Goal: Transaction & Acquisition: Purchase product/service

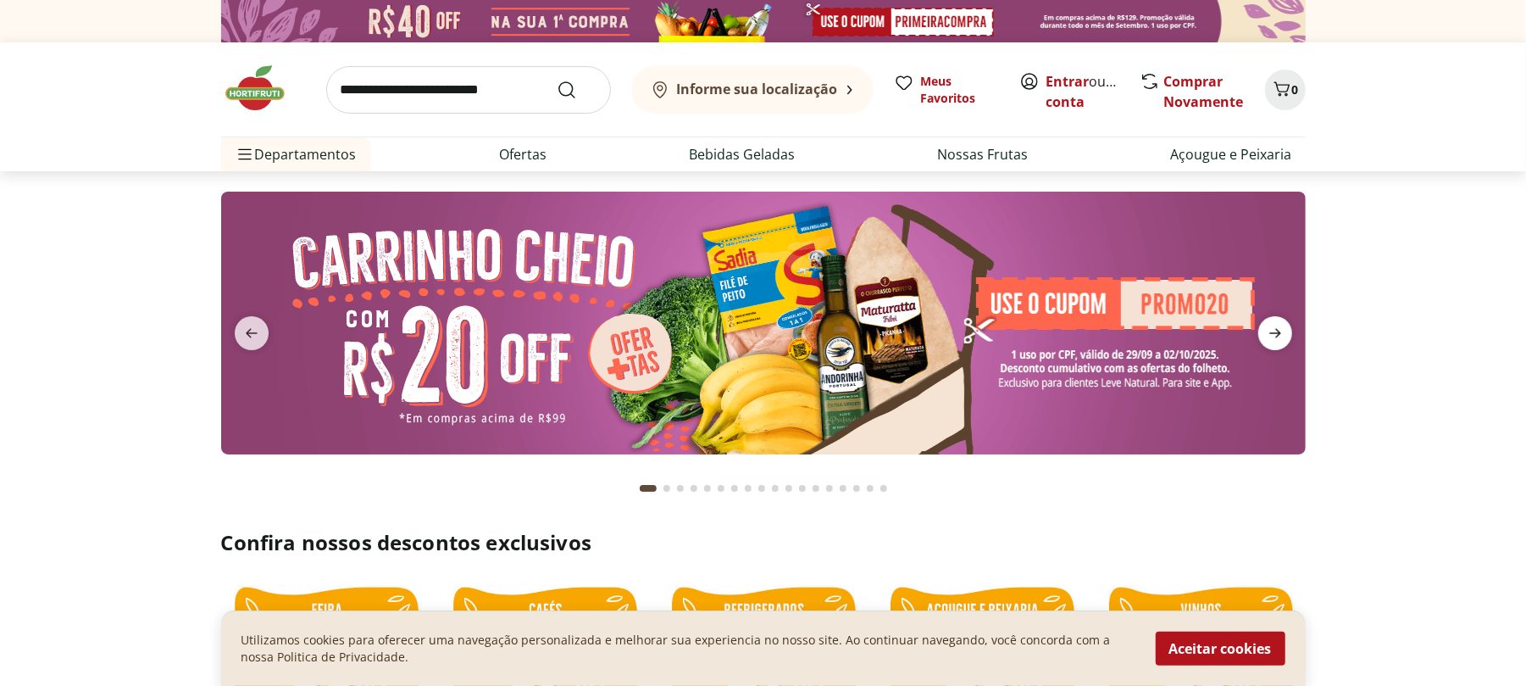
click at [1269, 336] on icon "next" at bounding box center [1275, 333] width 20 height 20
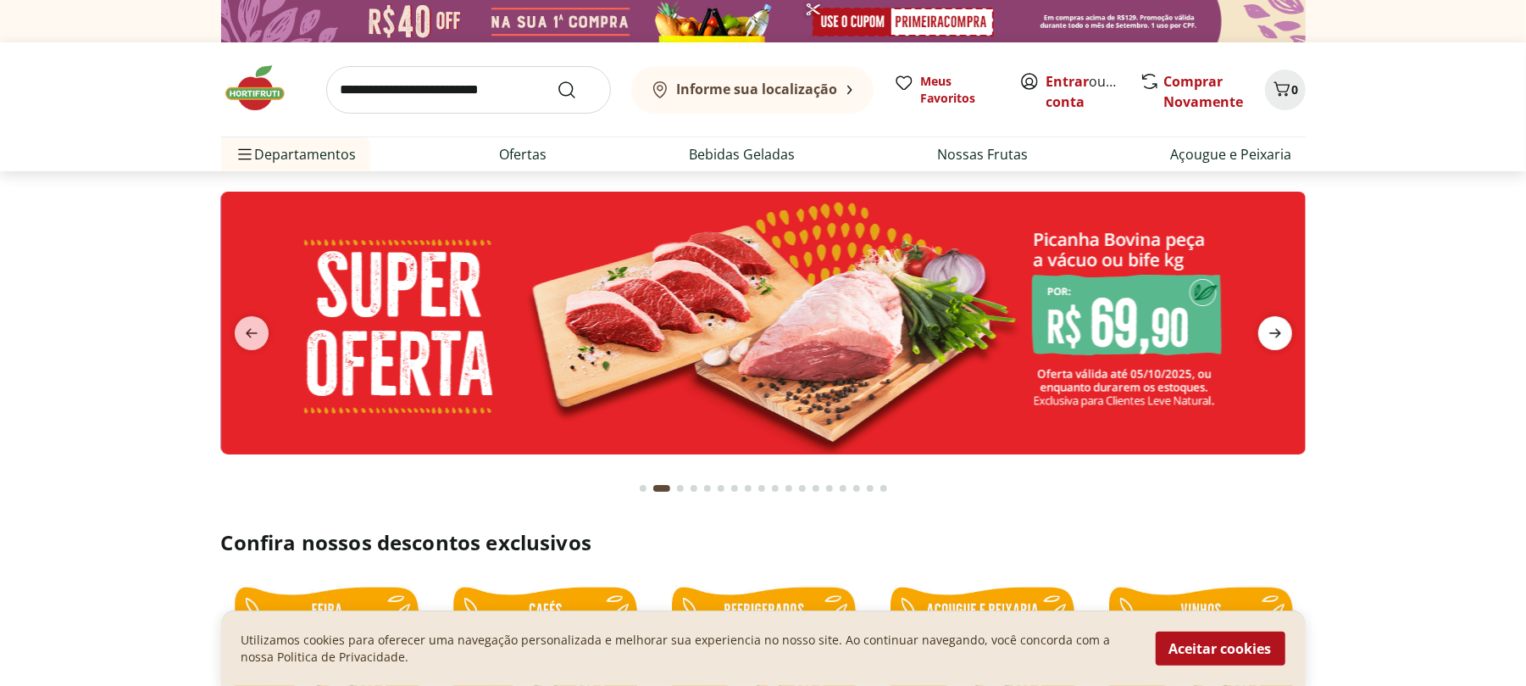
click at [1269, 336] on icon "next" at bounding box center [1275, 333] width 20 height 20
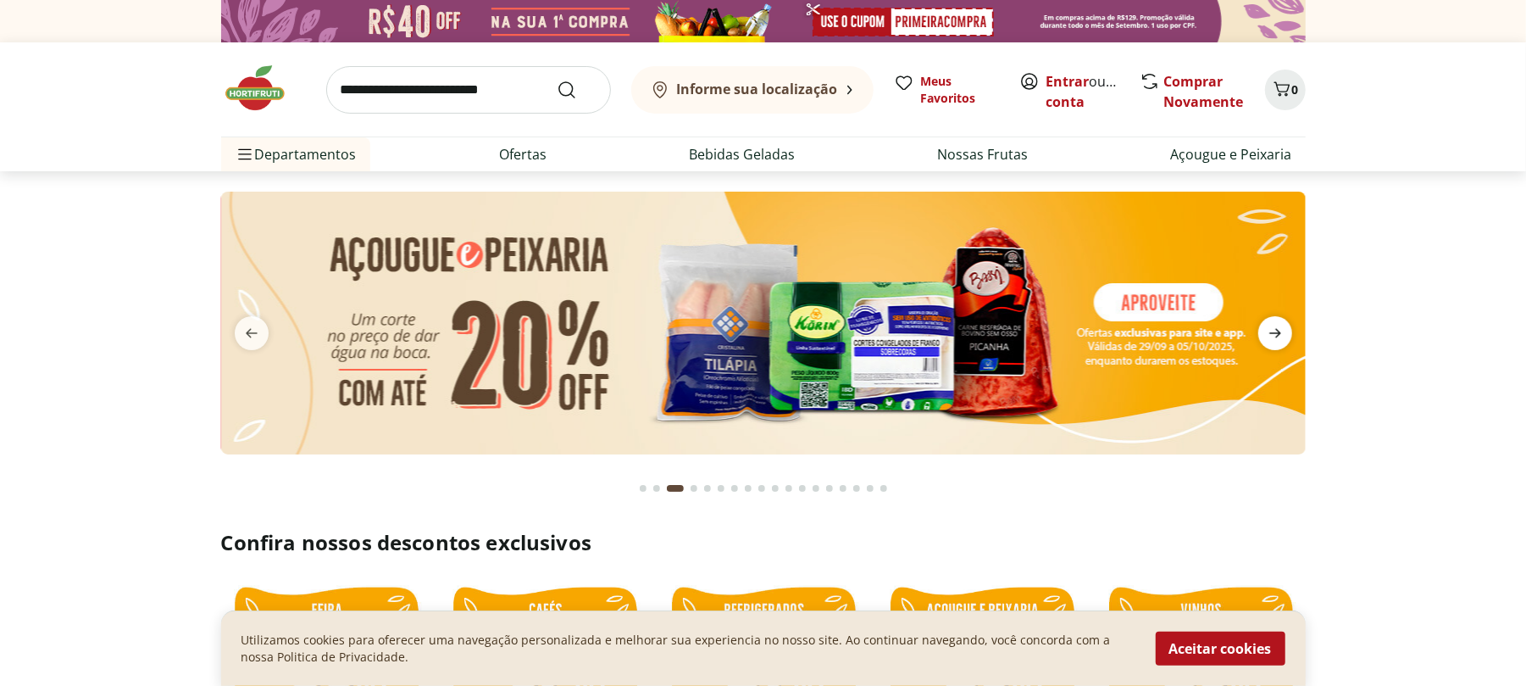
click at [1269, 336] on icon "next" at bounding box center [1275, 333] width 20 height 20
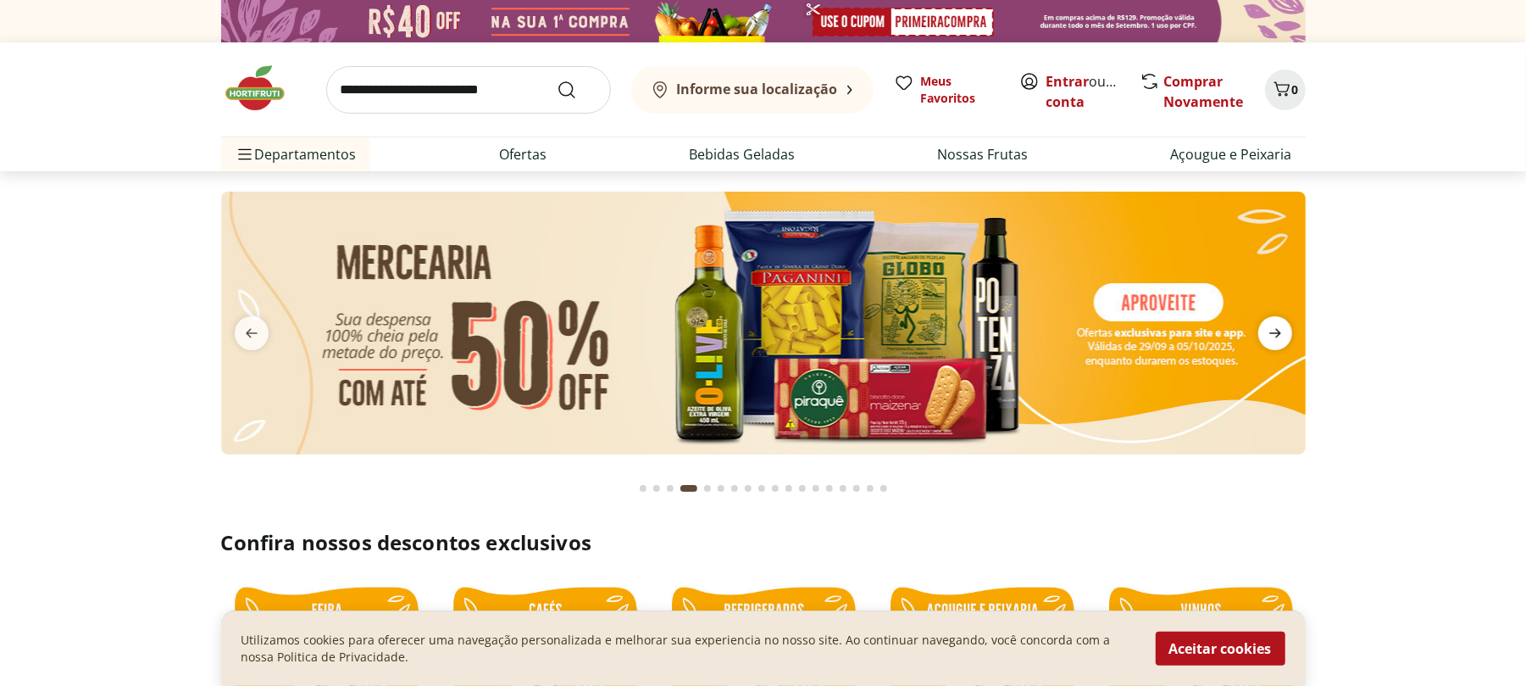
click at [1269, 336] on icon "next" at bounding box center [1275, 333] width 20 height 20
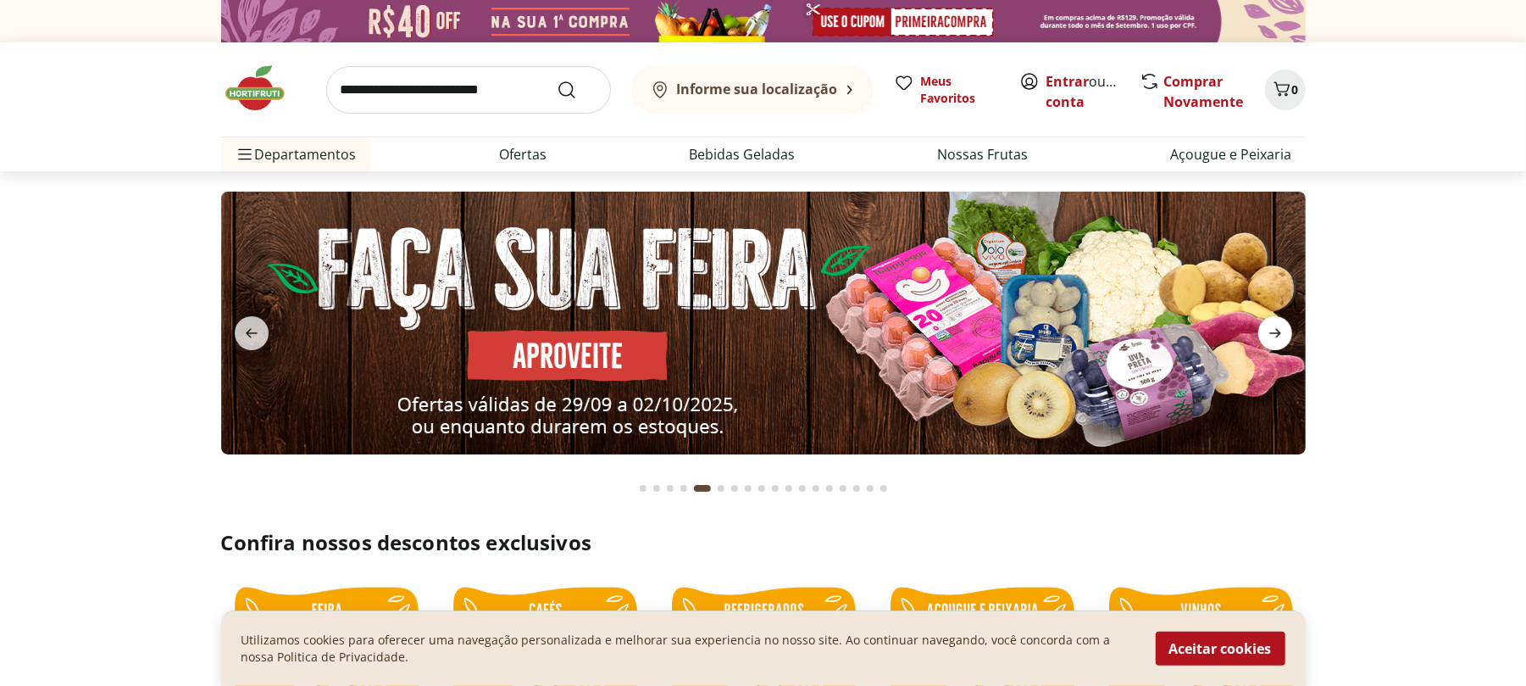
click at [1269, 336] on icon "next" at bounding box center [1275, 333] width 20 height 20
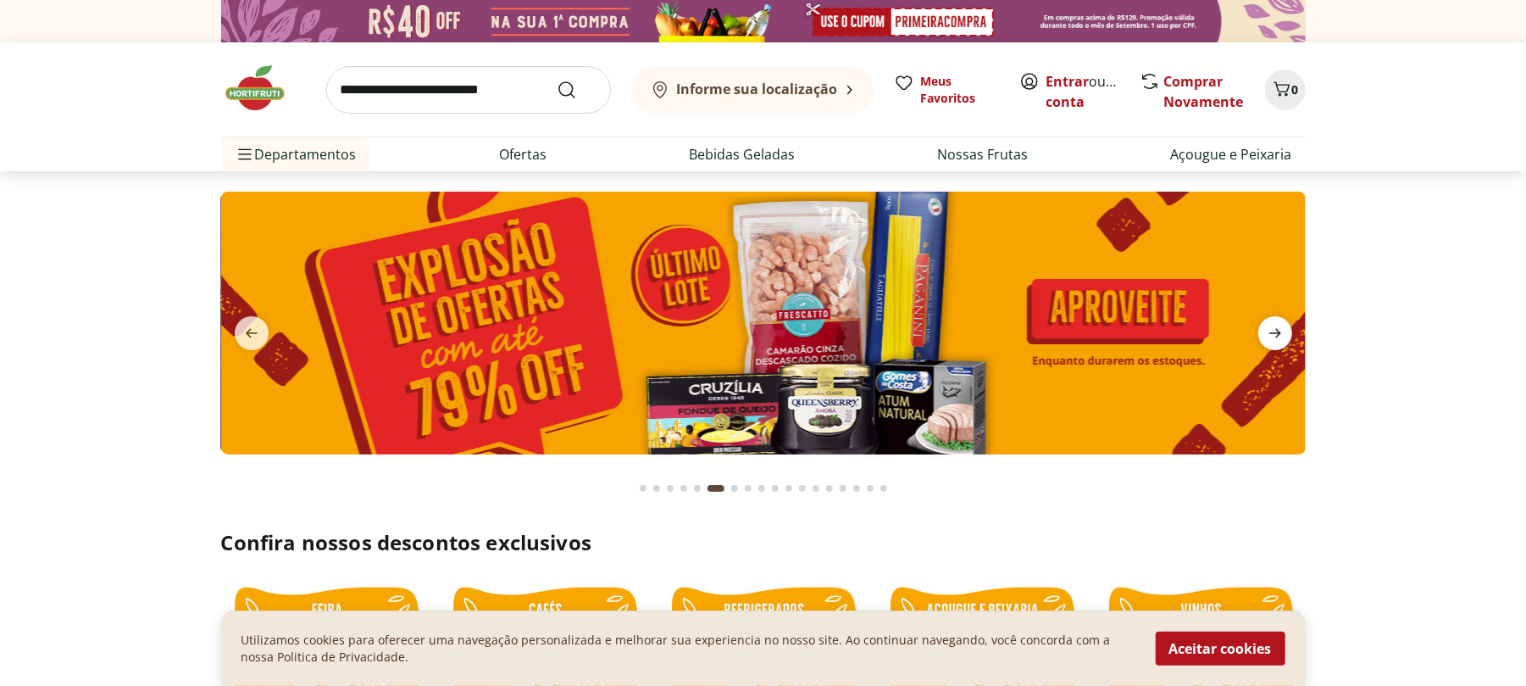
click at [1269, 336] on icon "next" at bounding box center [1275, 333] width 20 height 20
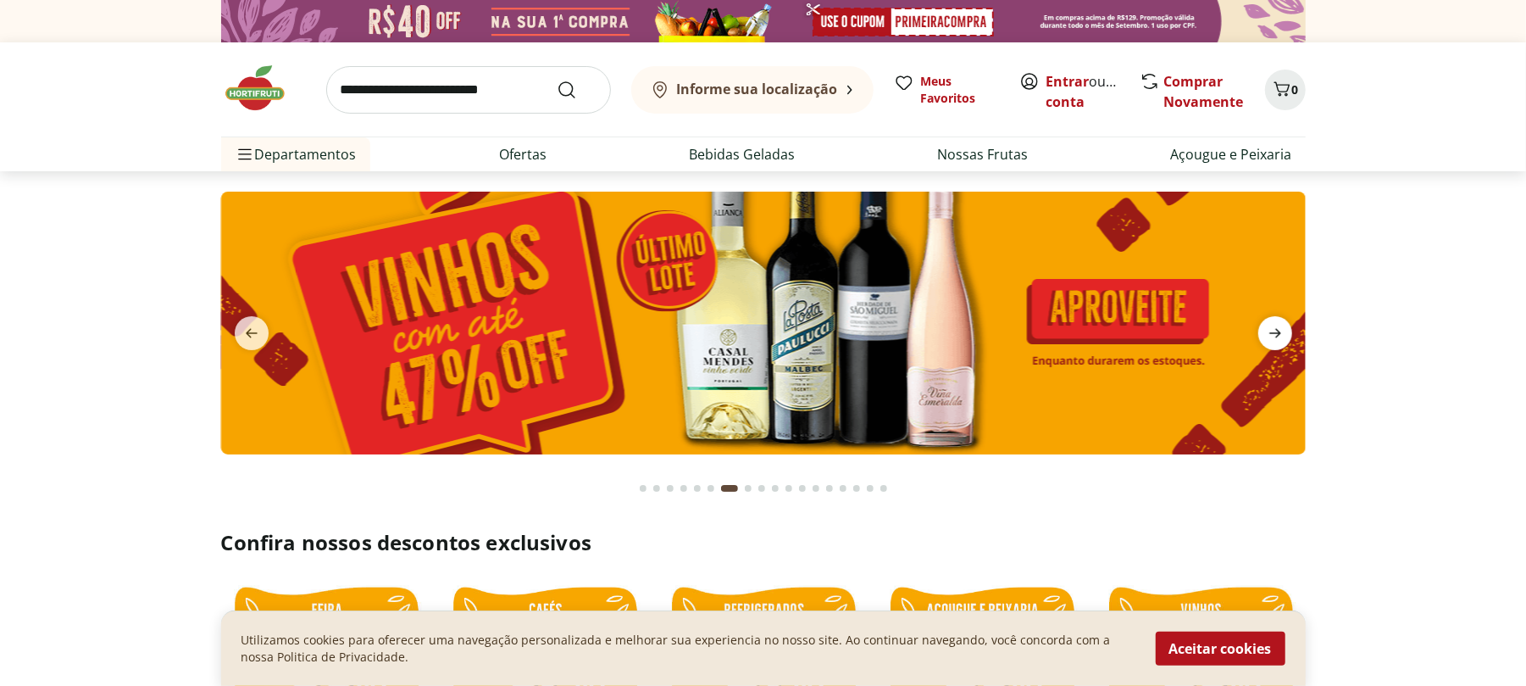
click at [1269, 336] on icon "next" at bounding box center [1275, 333] width 20 height 20
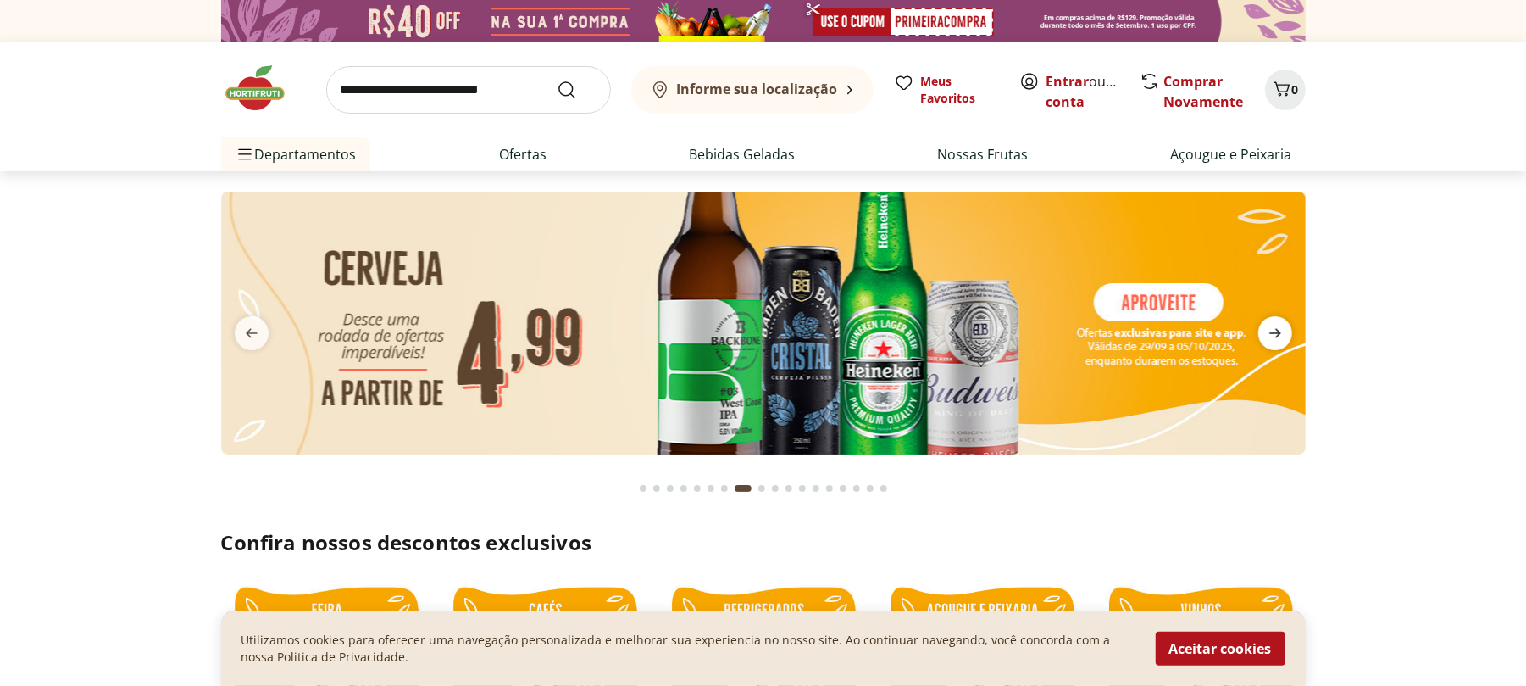
click at [1269, 336] on icon "next" at bounding box center [1275, 333] width 20 height 20
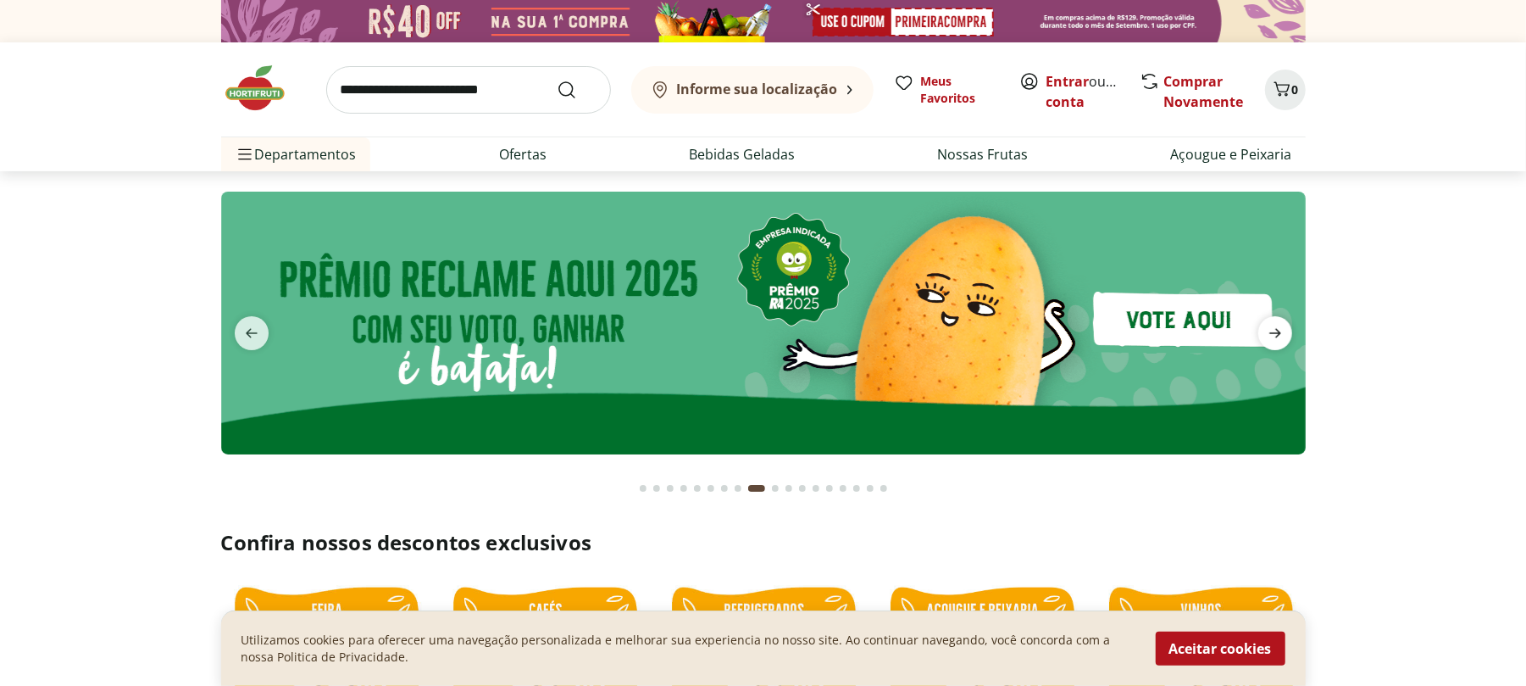
click at [1269, 327] on icon "next" at bounding box center [1275, 333] width 20 height 20
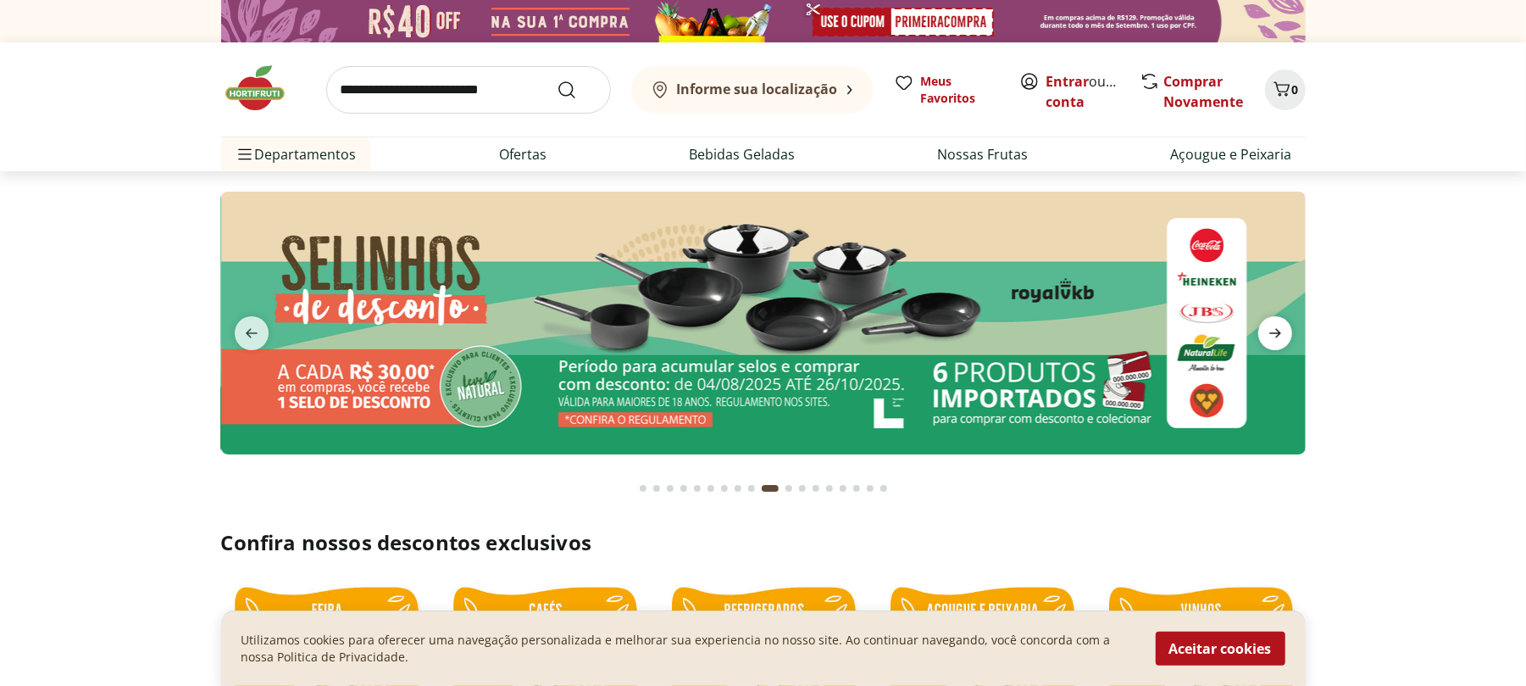
click at [1269, 327] on icon "next" at bounding box center [1275, 333] width 20 height 20
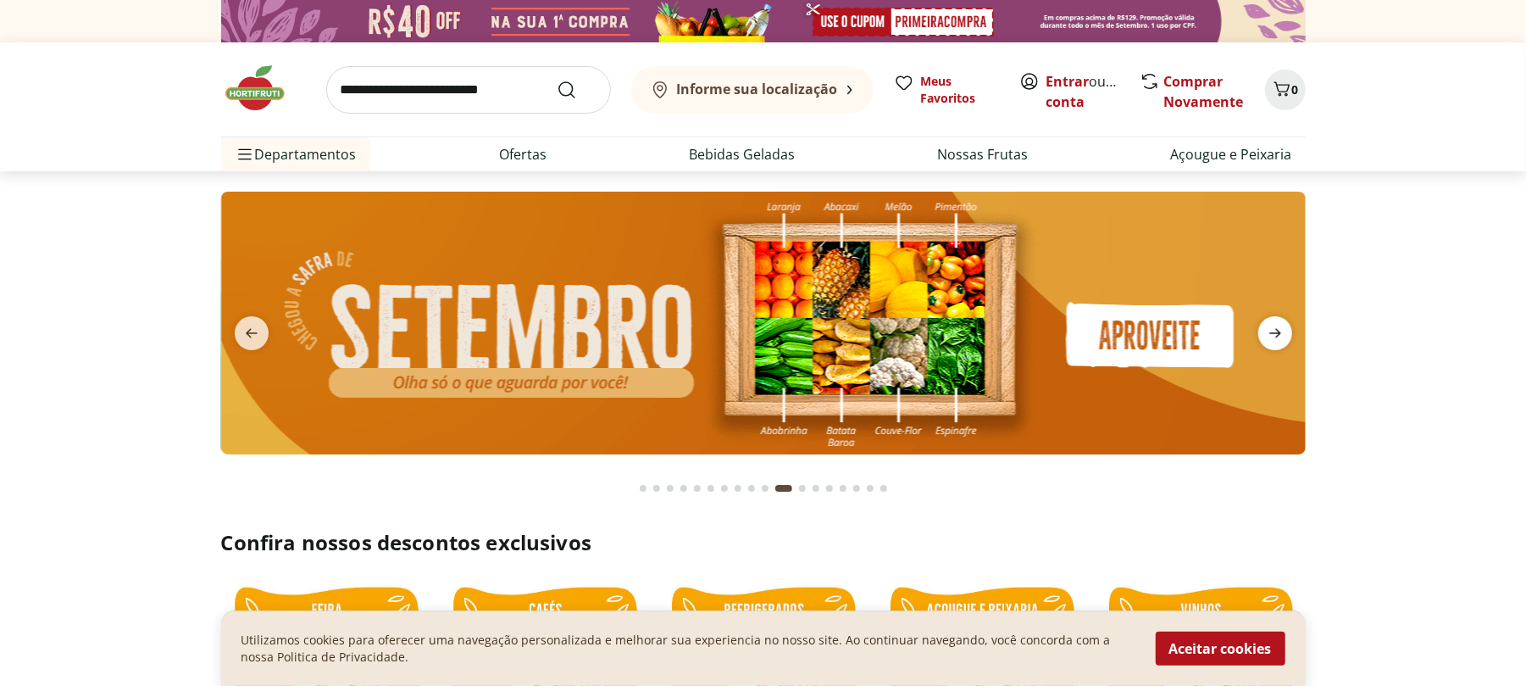
click at [1269, 327] on icon "next" at bounding box center [1275, 333] width 20 height 20
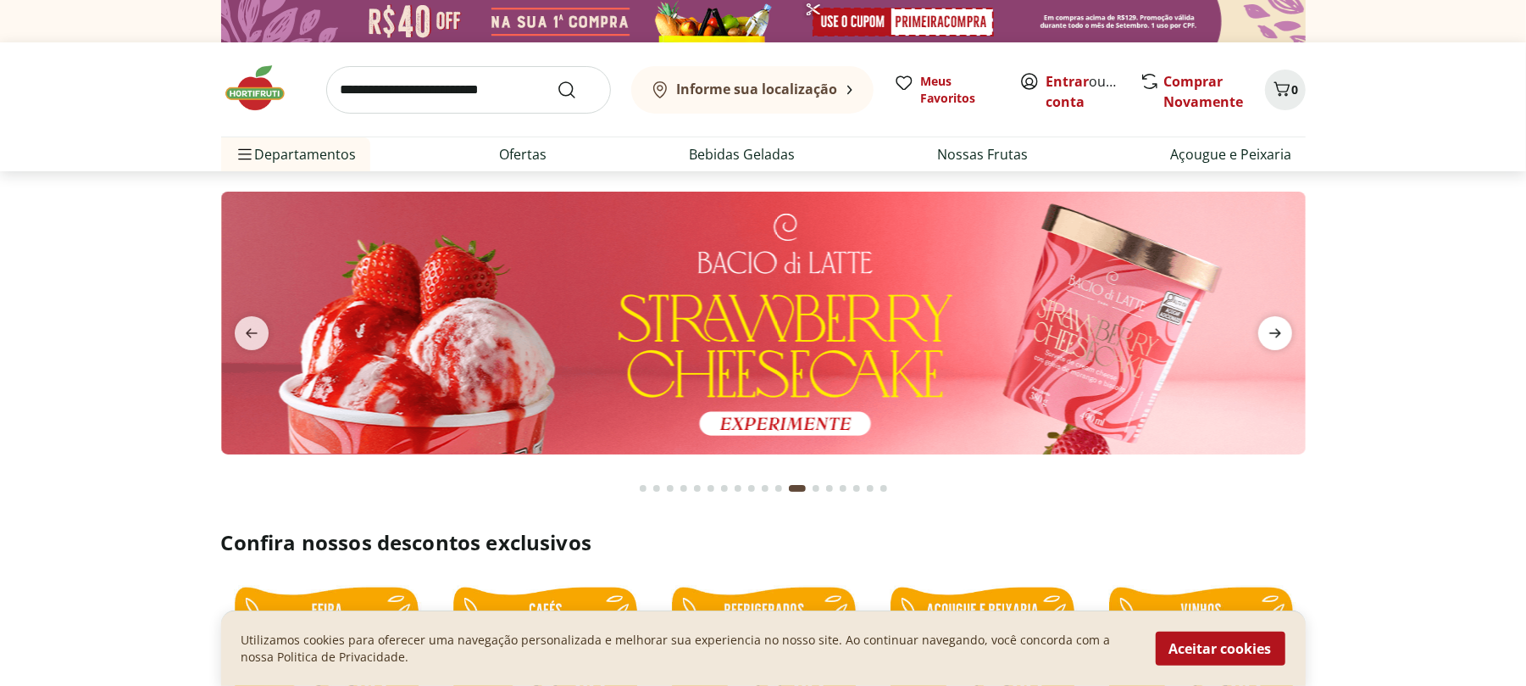
click at [1269, 327] on icon "next" at bounding box center [1275, 333] width 20 height 20
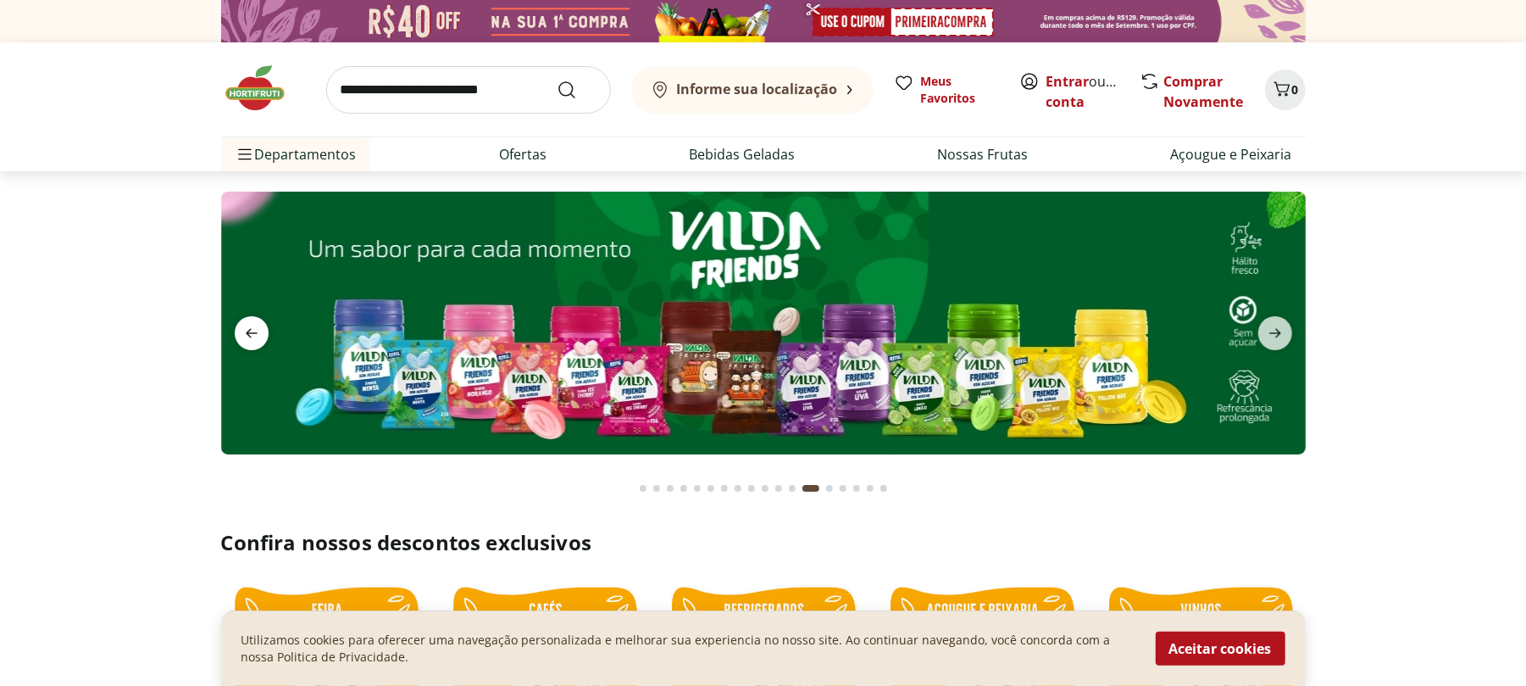
click at [244, 337] on icon "previous" at bounding box center [252, 333] width 20 height 20
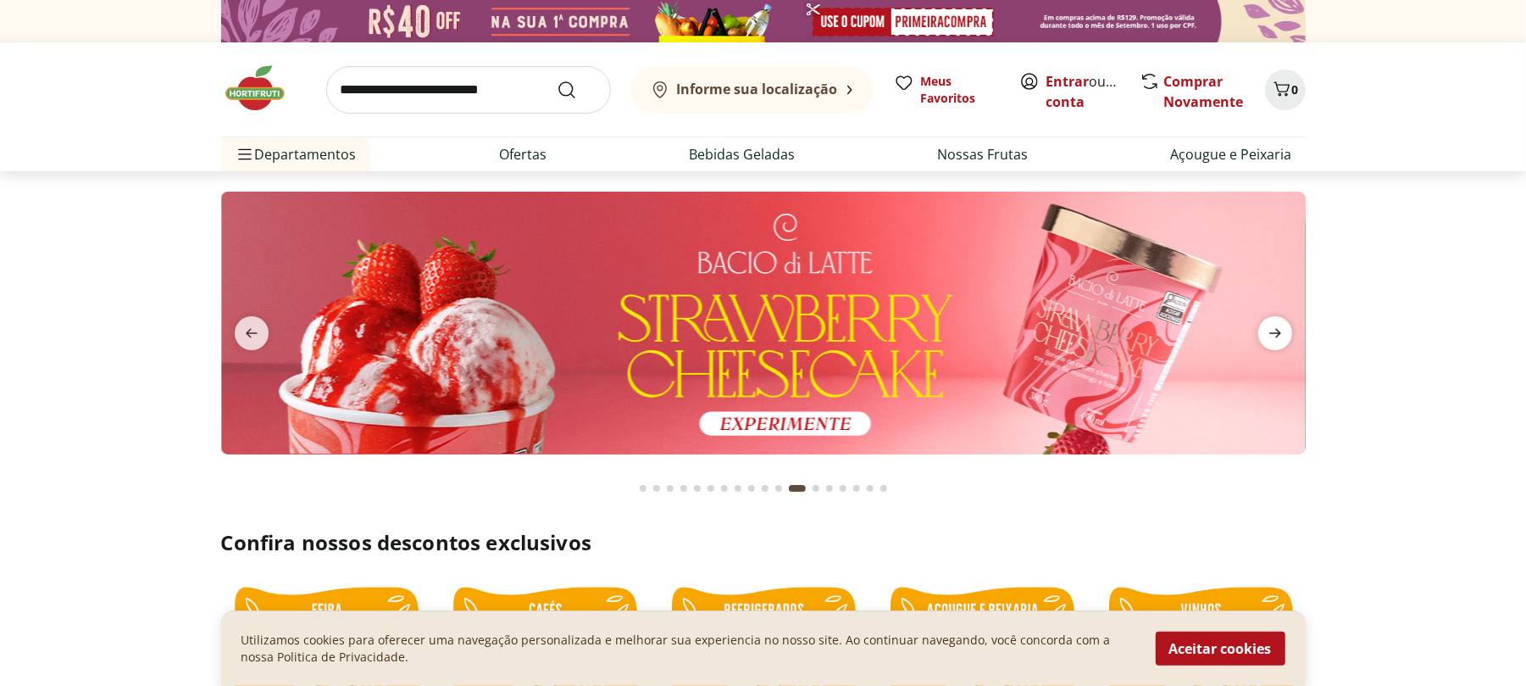
click at [1268, 340] on icon "next" at bounding box center [1275, 333] width 20 height 20
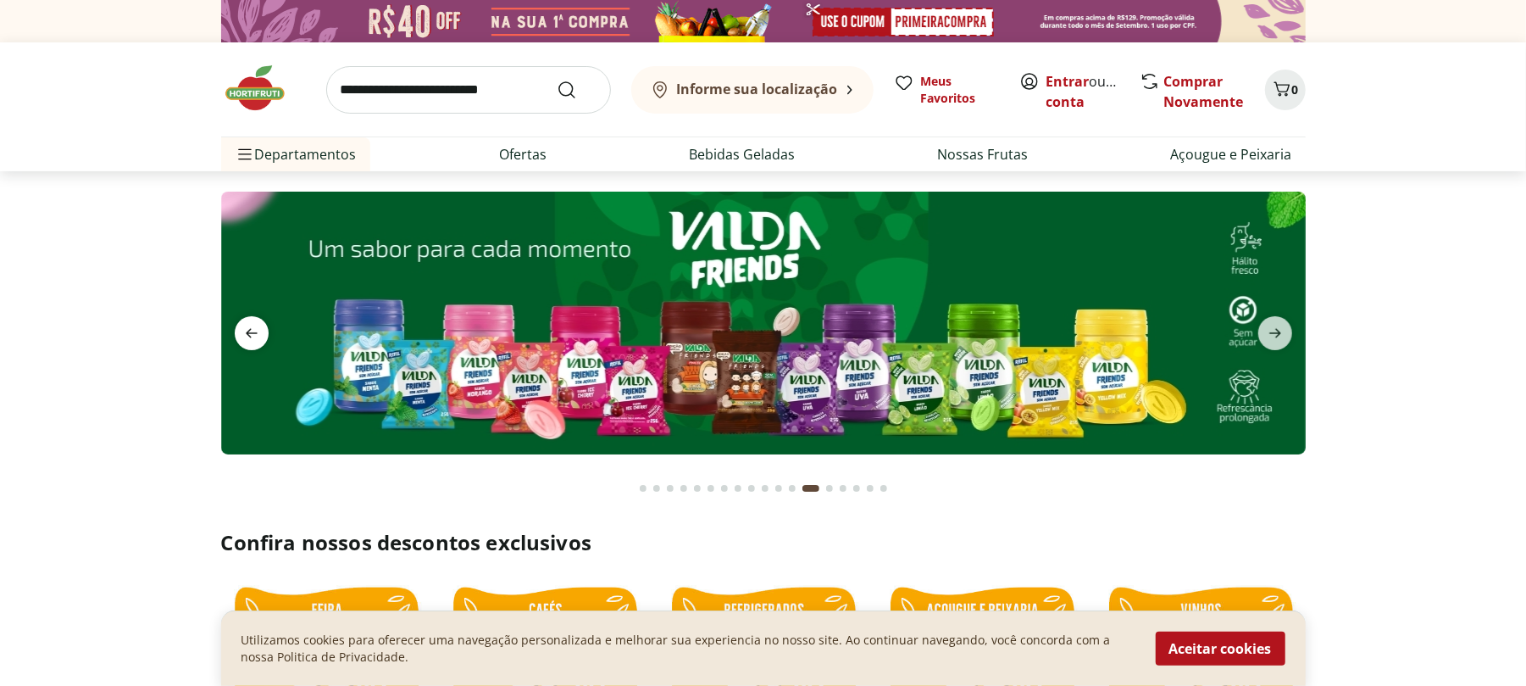
click at [247, 336] on icon "previous" at bounding box center [252, 333] width 20 height 20
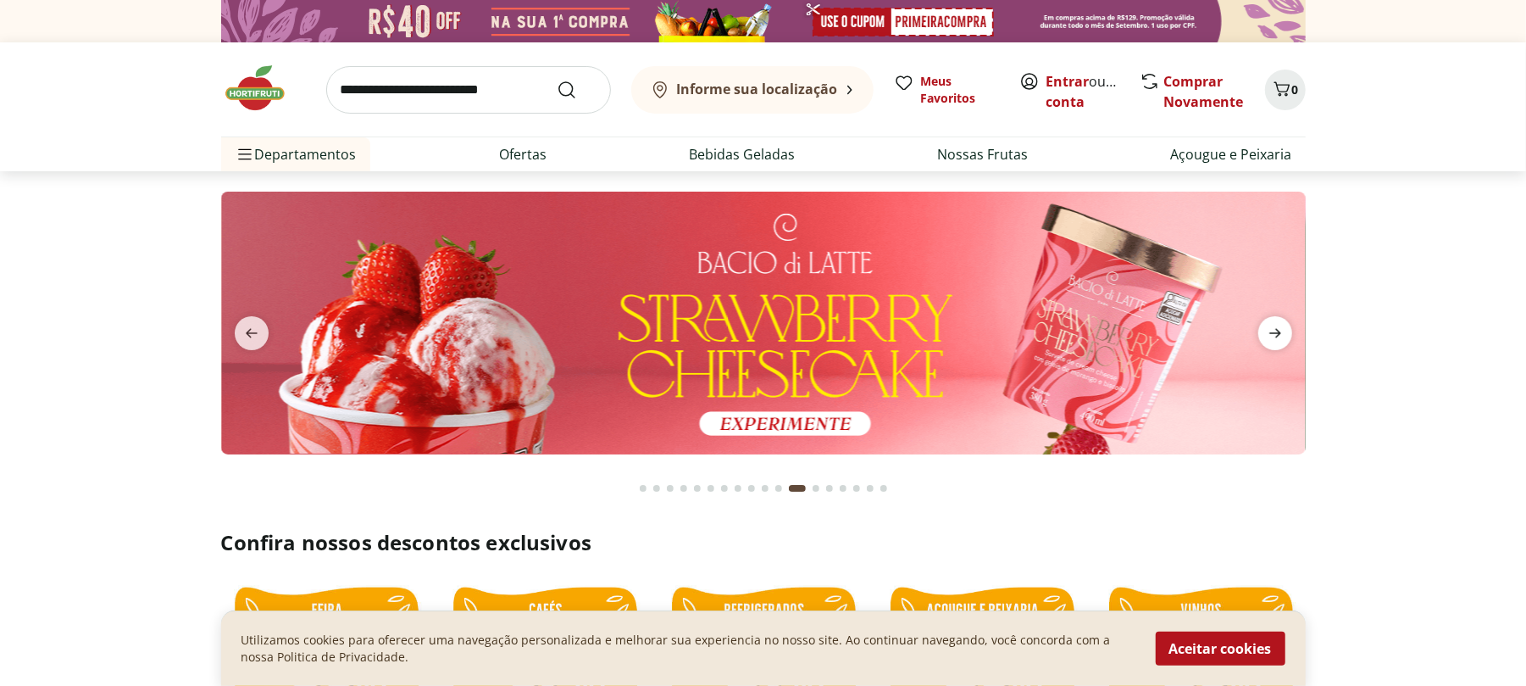
click at [1280, 336] on icon "next" at bounding box center [1275, 333] width 20 height 20
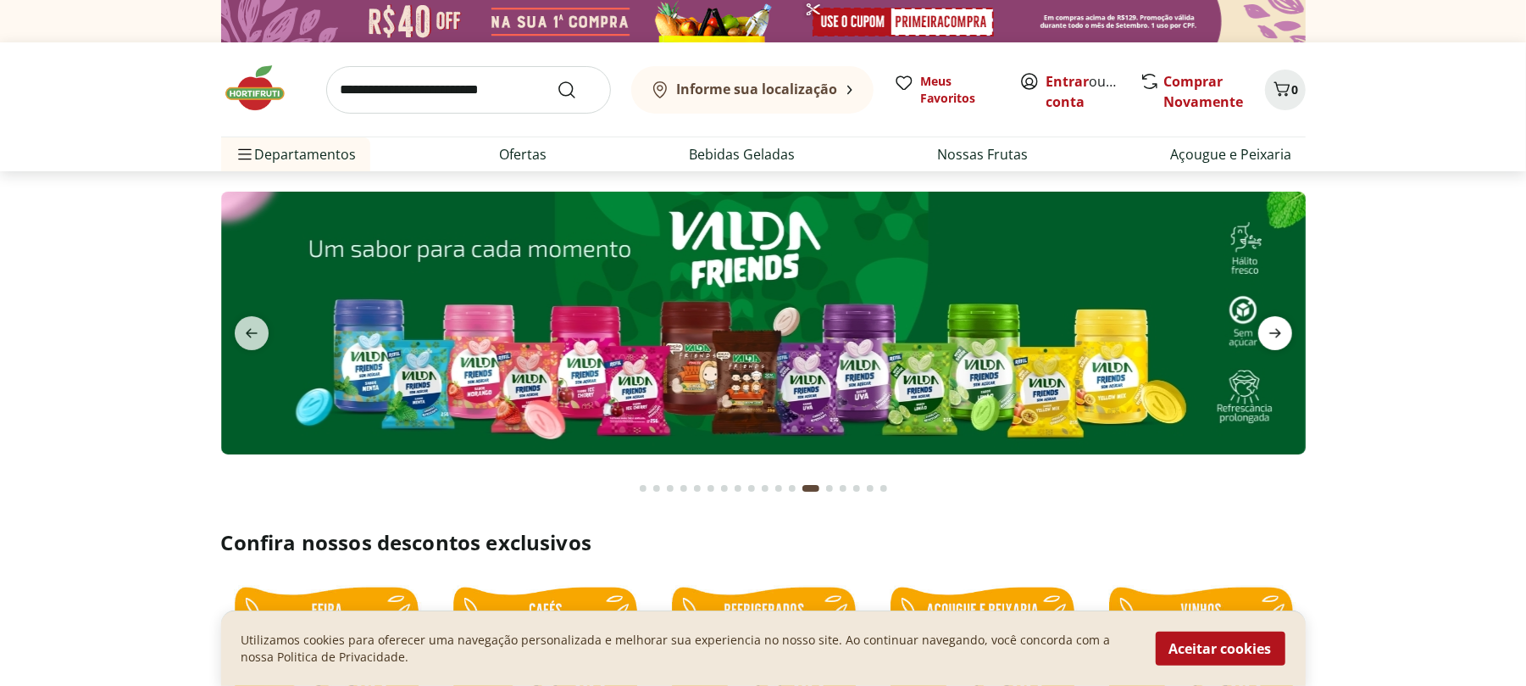
click at [1280, 336] on icon "next" at bounding box center [1275, 333] width 20 height 20
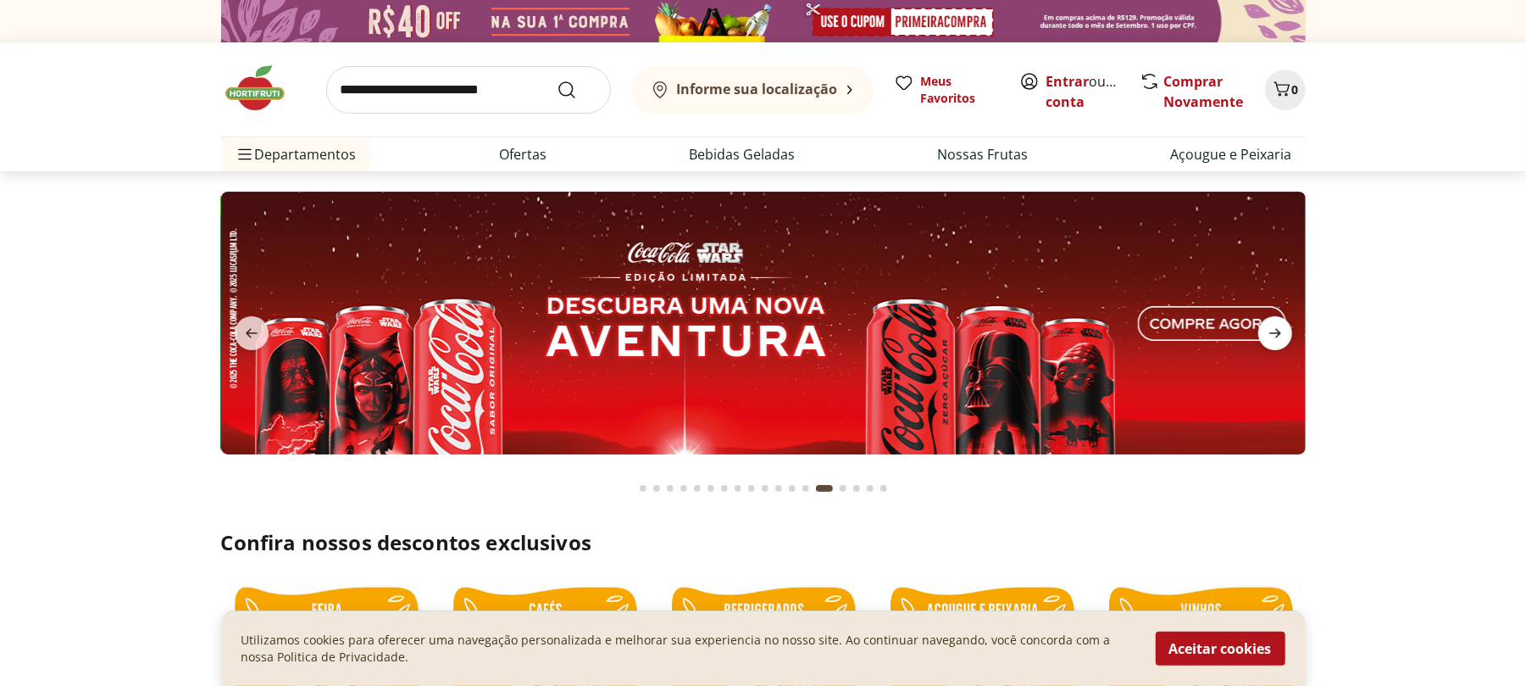
click at [1280, 336] on icon "next" at bounding box center [1275, 333] width 20 height 20
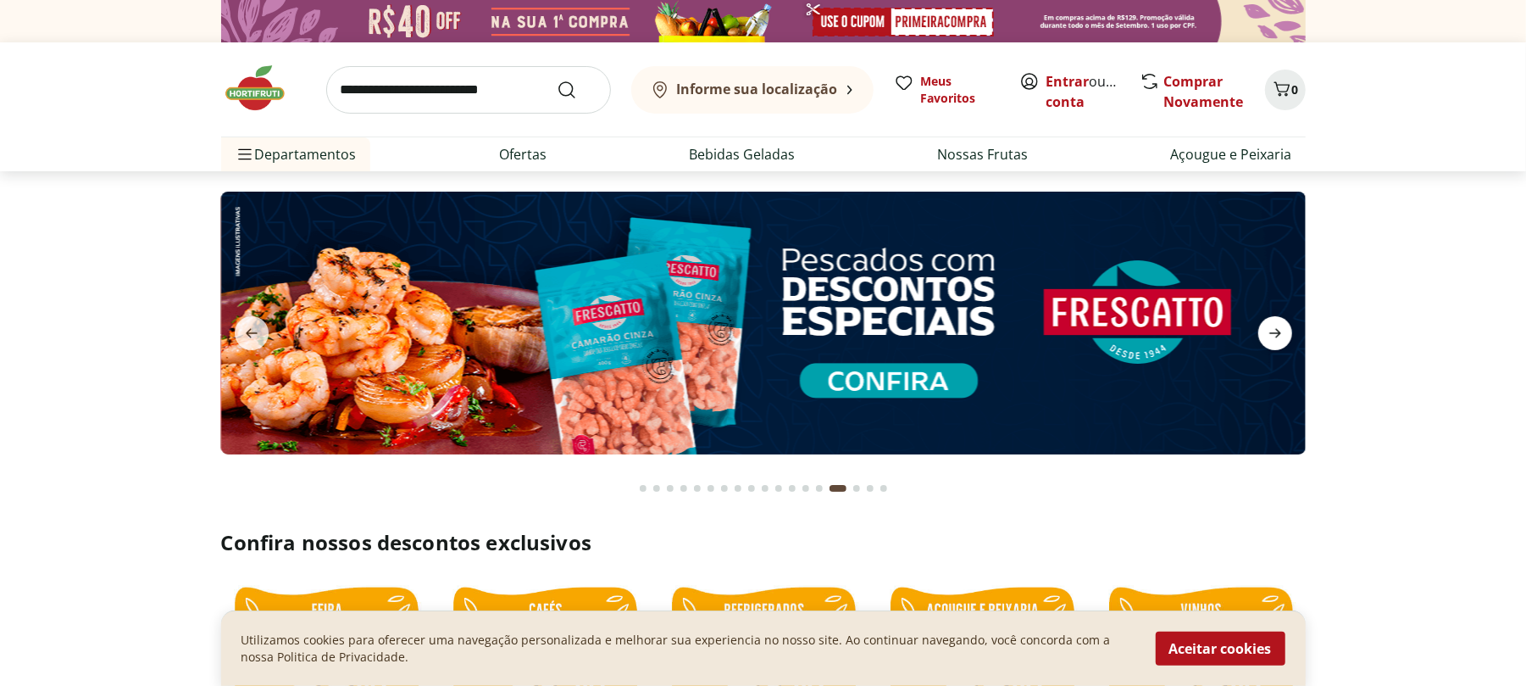
click at [1280, 336] on icon "next" at bounding box center [1275, 333] width 20 height 20
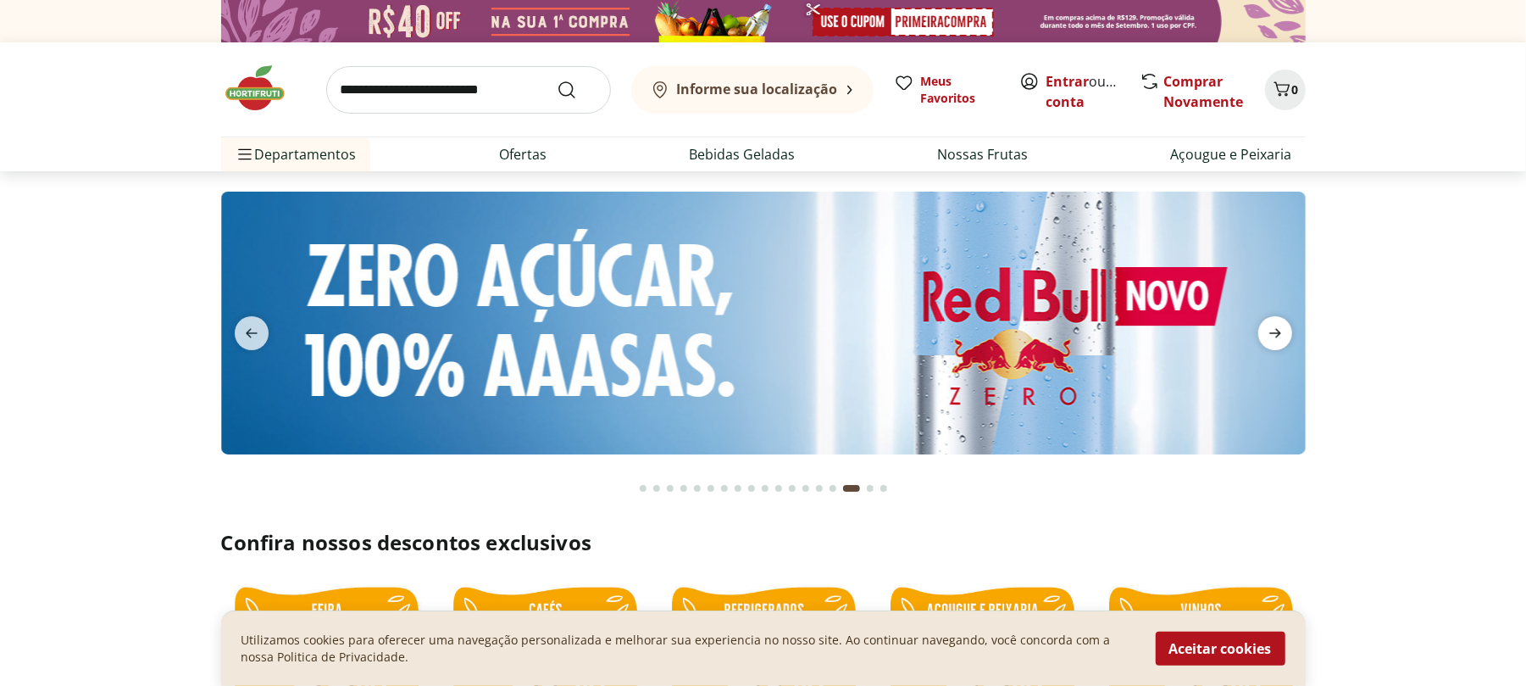
click at [1280, 336] on icon "next" at bounding box center [1275, 333] width 20 height 20
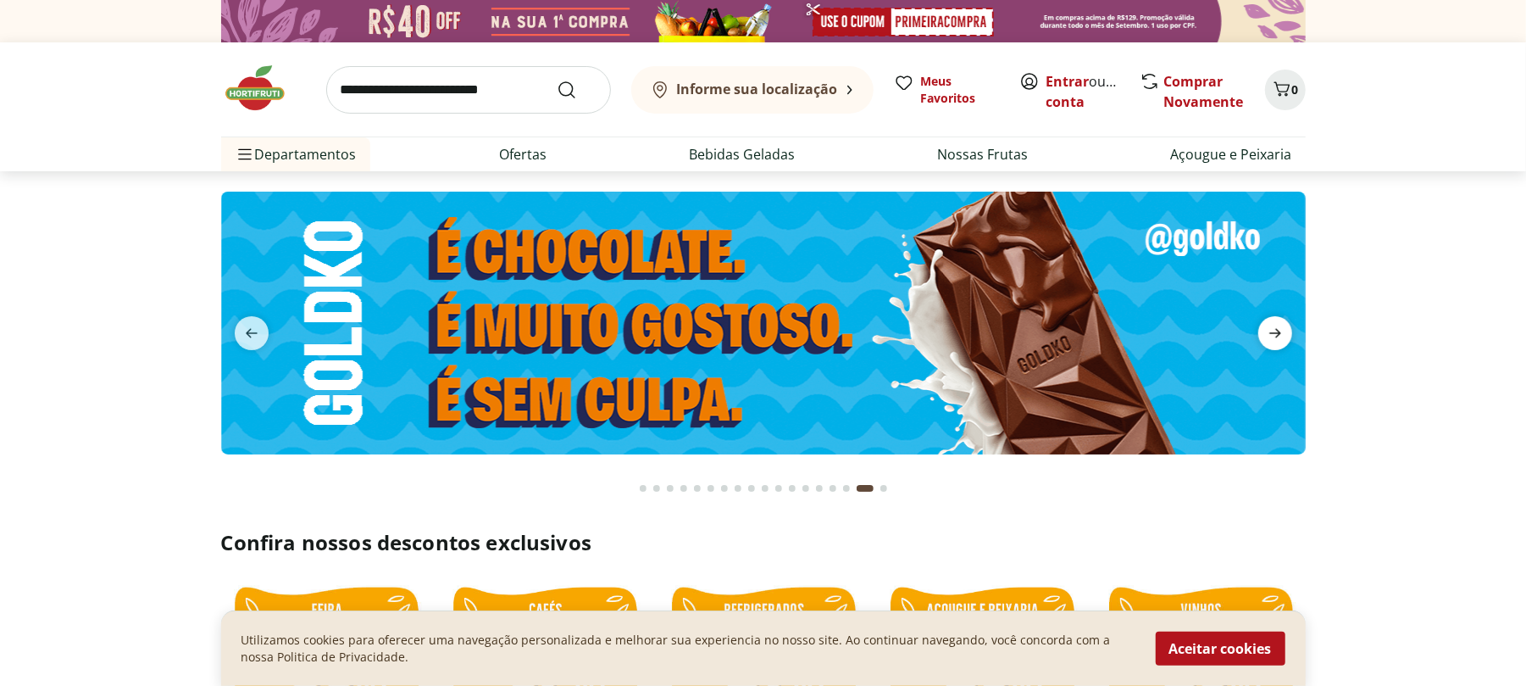
click at [1280, 336] on icon "next" at bounding box center [1275, 333] width 20 height 20
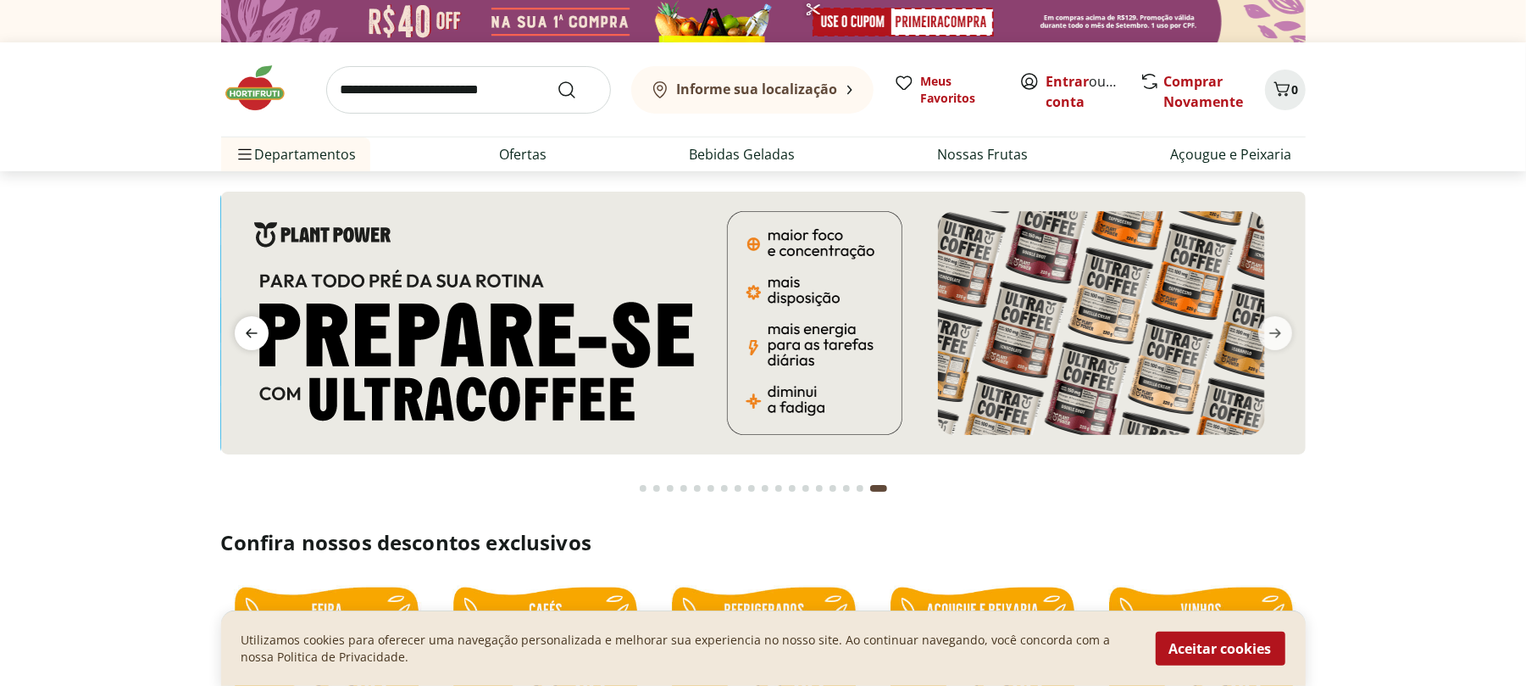
click at [238, 327] on span "previous" at bounding box center [252, 333] width 34 height 34
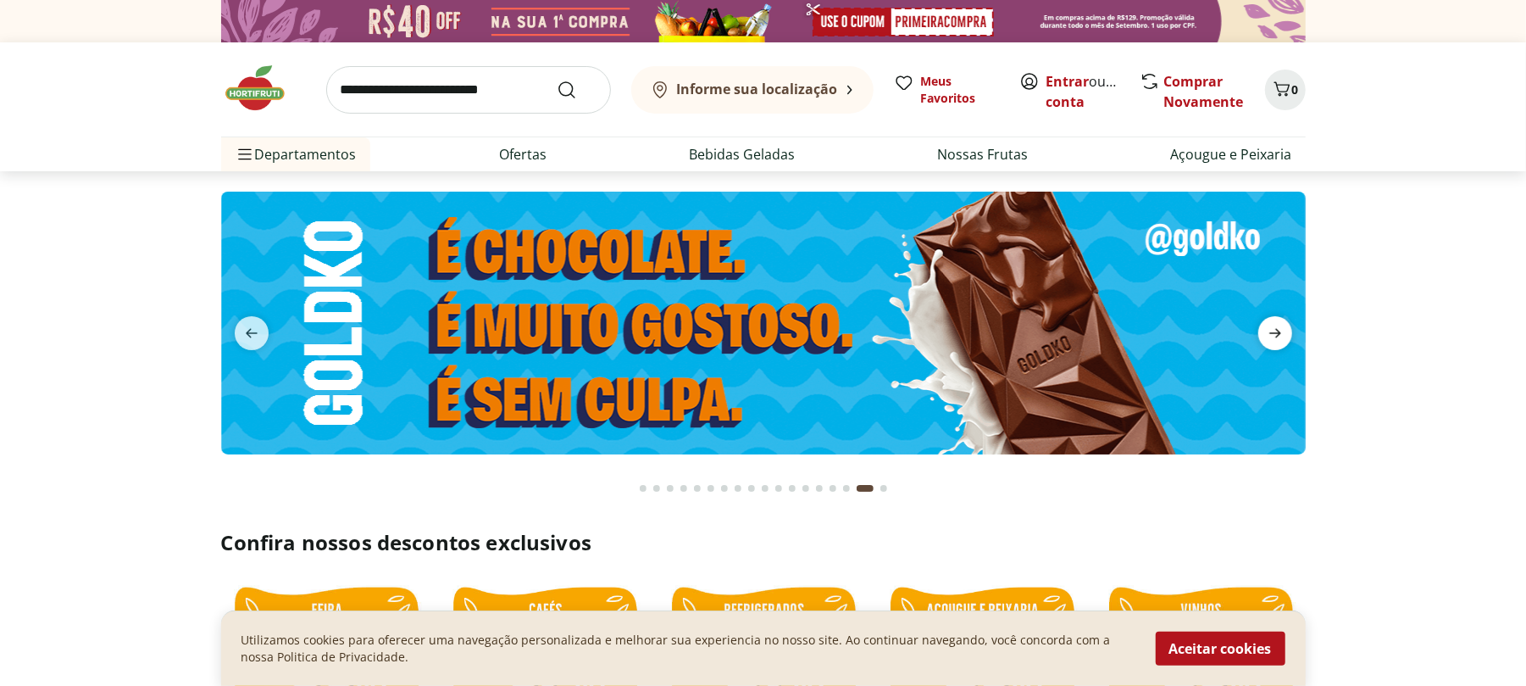
click at [1278, 337] on icon "next" at bounding box center [1275, 333] width 20 height 20
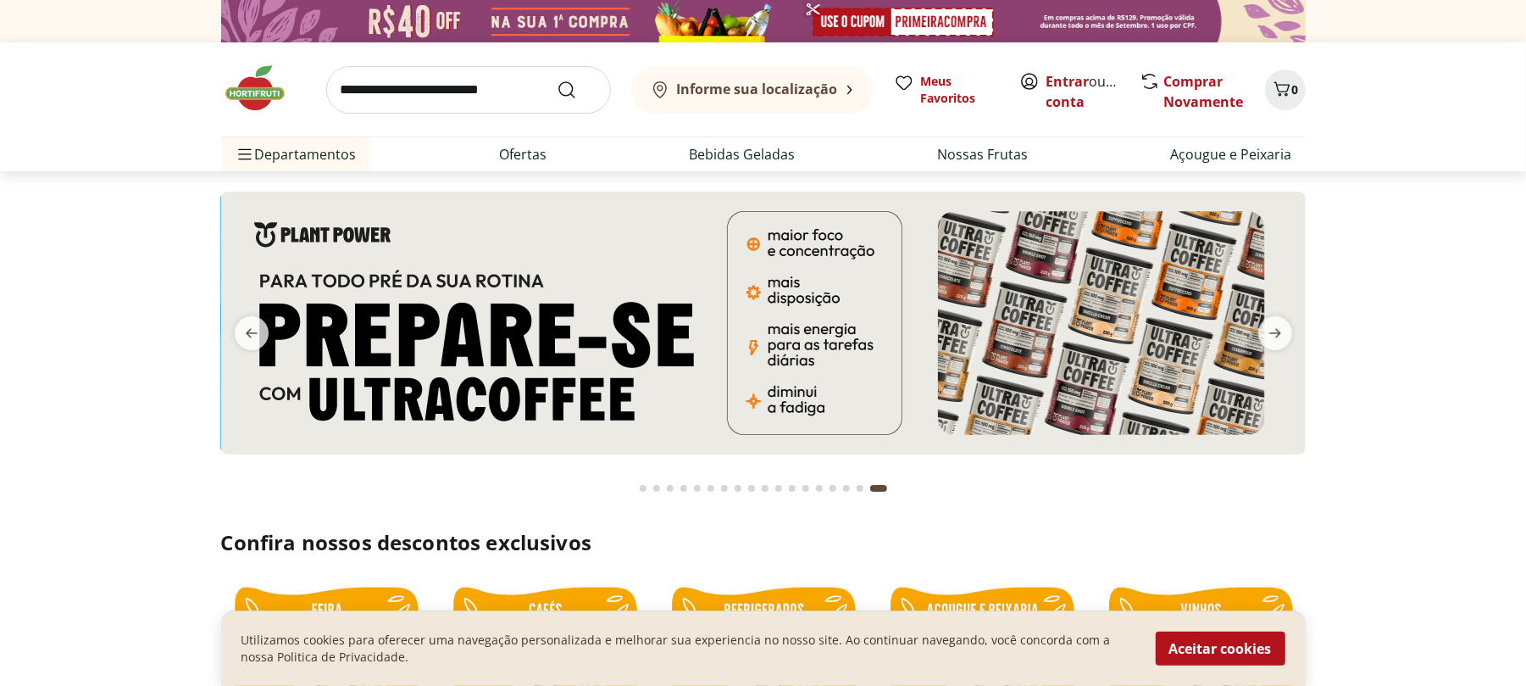
drag, startPoint x: 227, startPoint y: 330, endPoint x: 242, endPoint y: 330, distance: 14.4
click at [228, 330] on button "previous" at bounding box center [251, 333] width 61 height 34
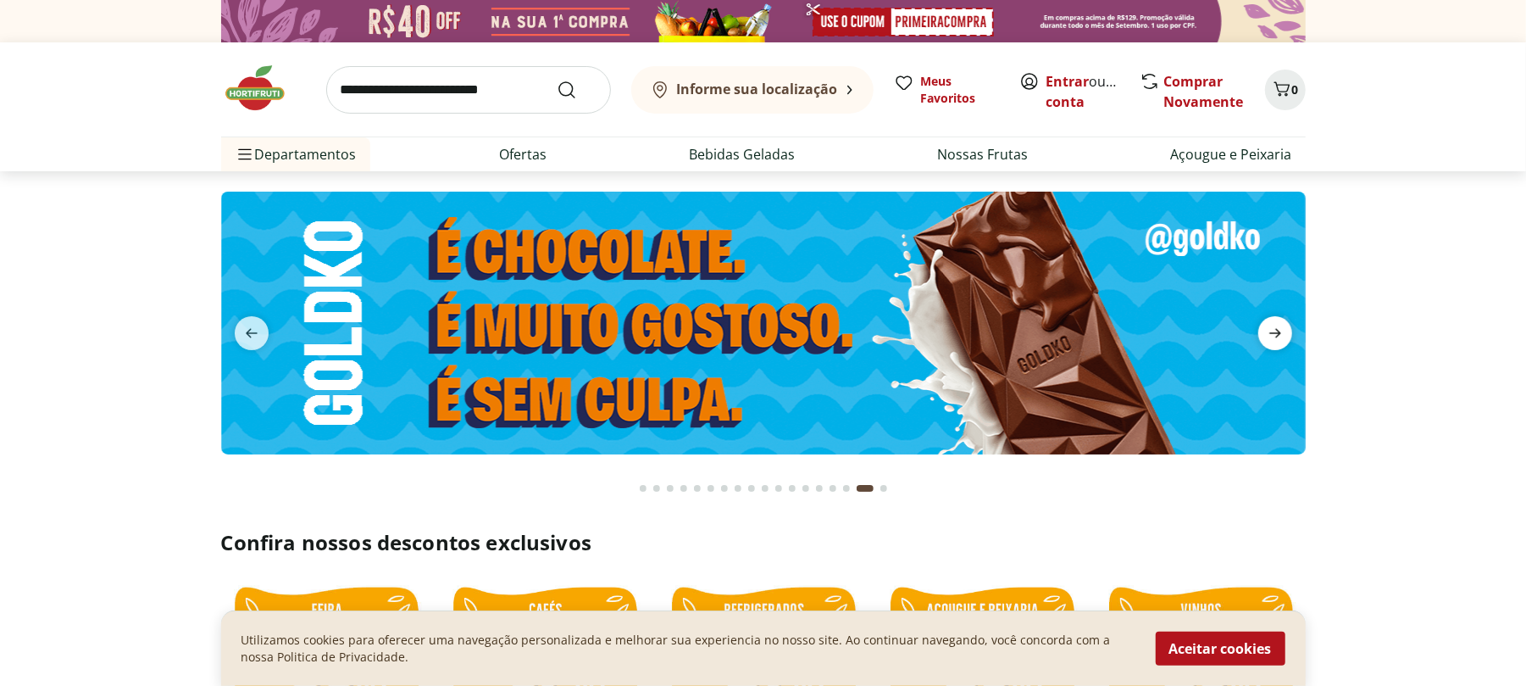
click at [1278, 342] on icon "next" at bounding box center [1275, 333] width 20 height 20
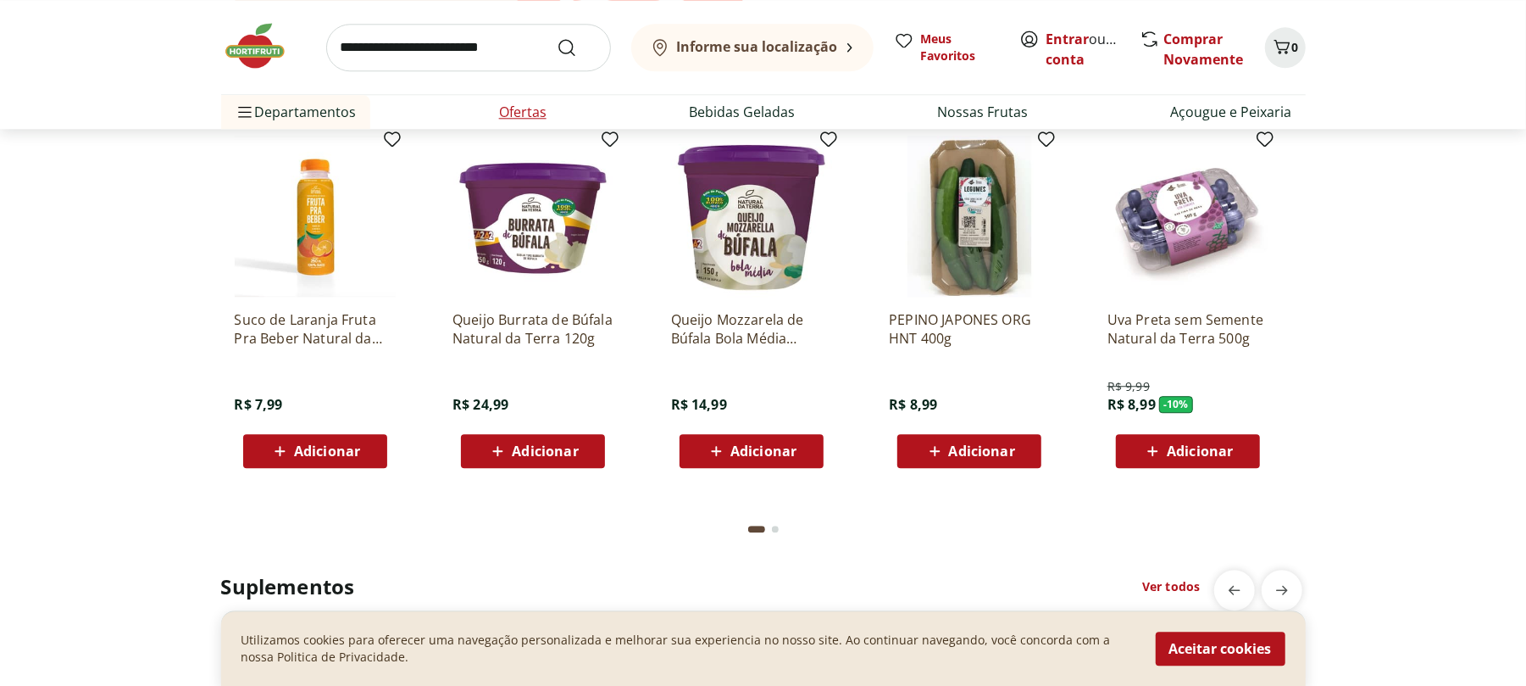
scroll to position [2598, 0]
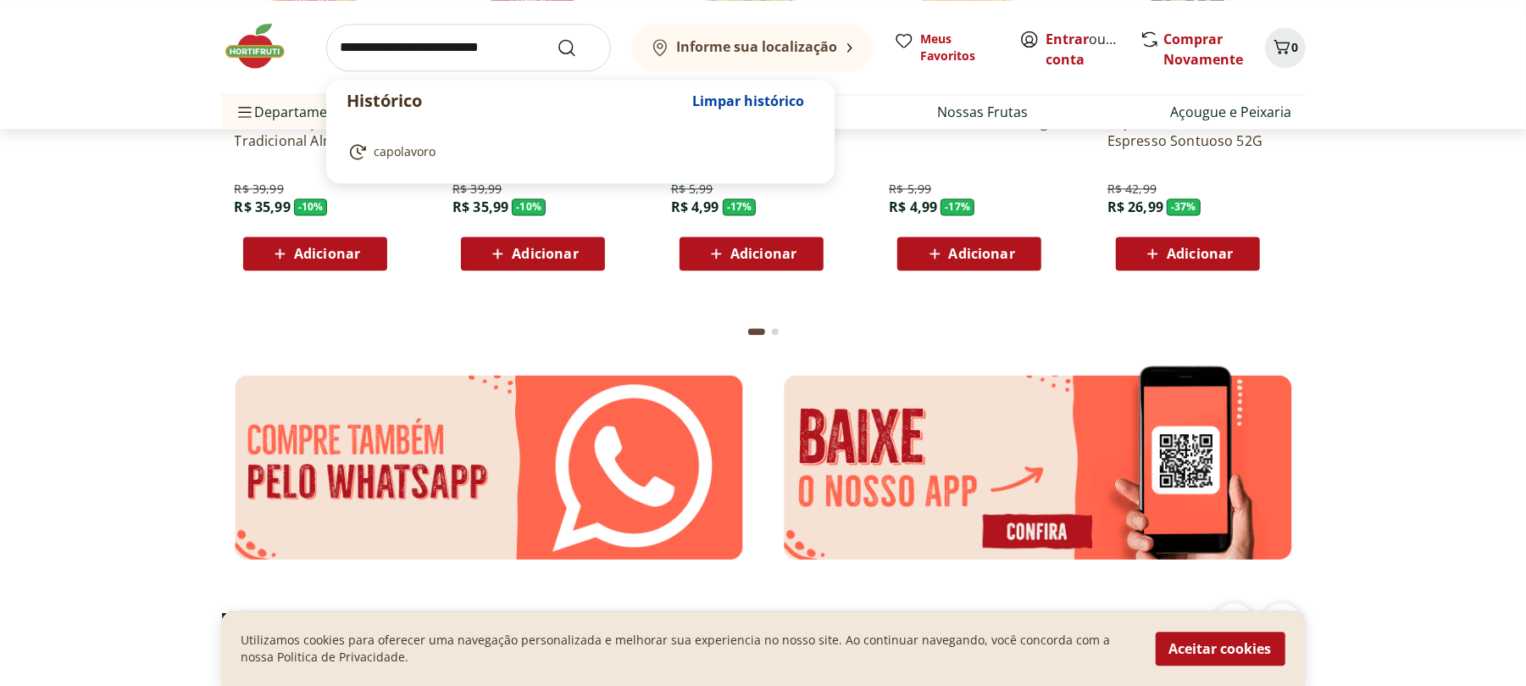
click at [434, 53] on input "search" at bounding box center [468, 47] width 285 height 47
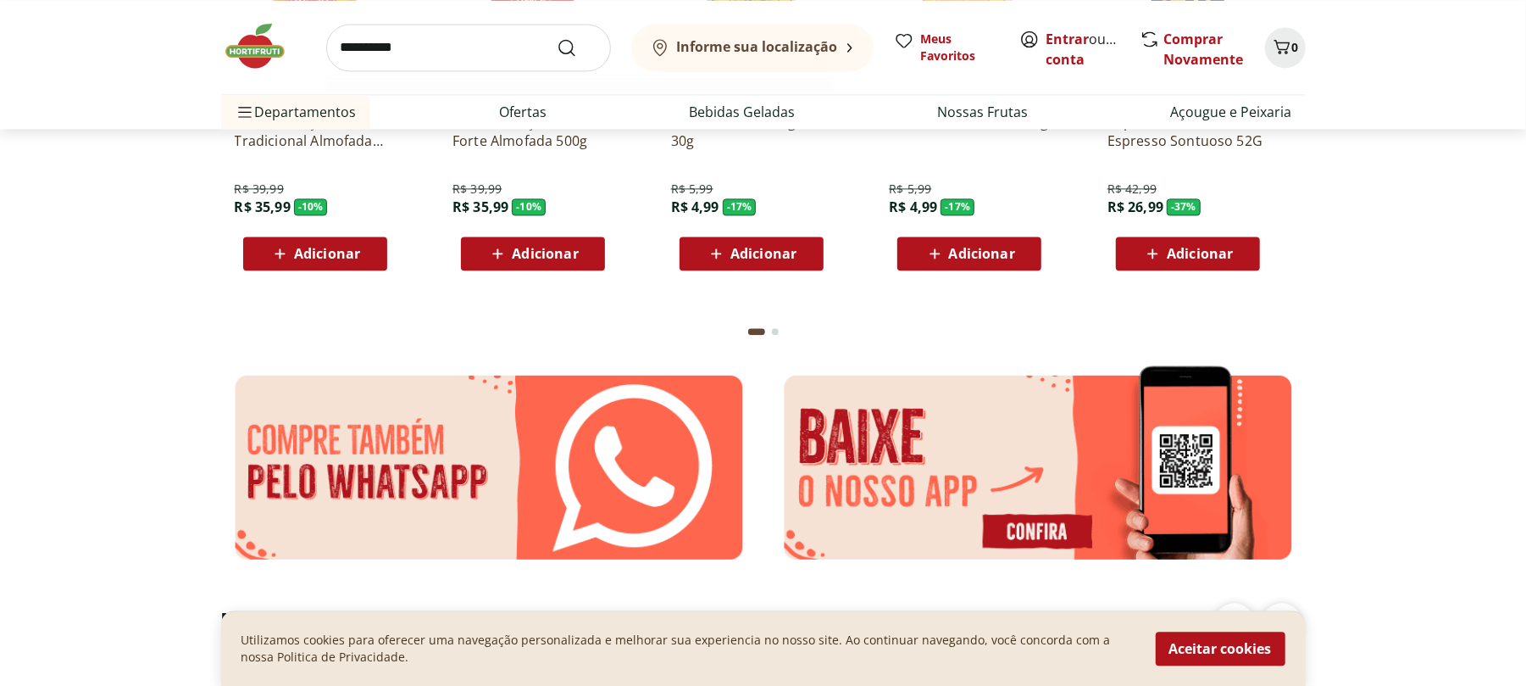
type input "**********"
click at [557, 37] on button "Submit Search" at bounding box center [577, 47] width 41 height 20
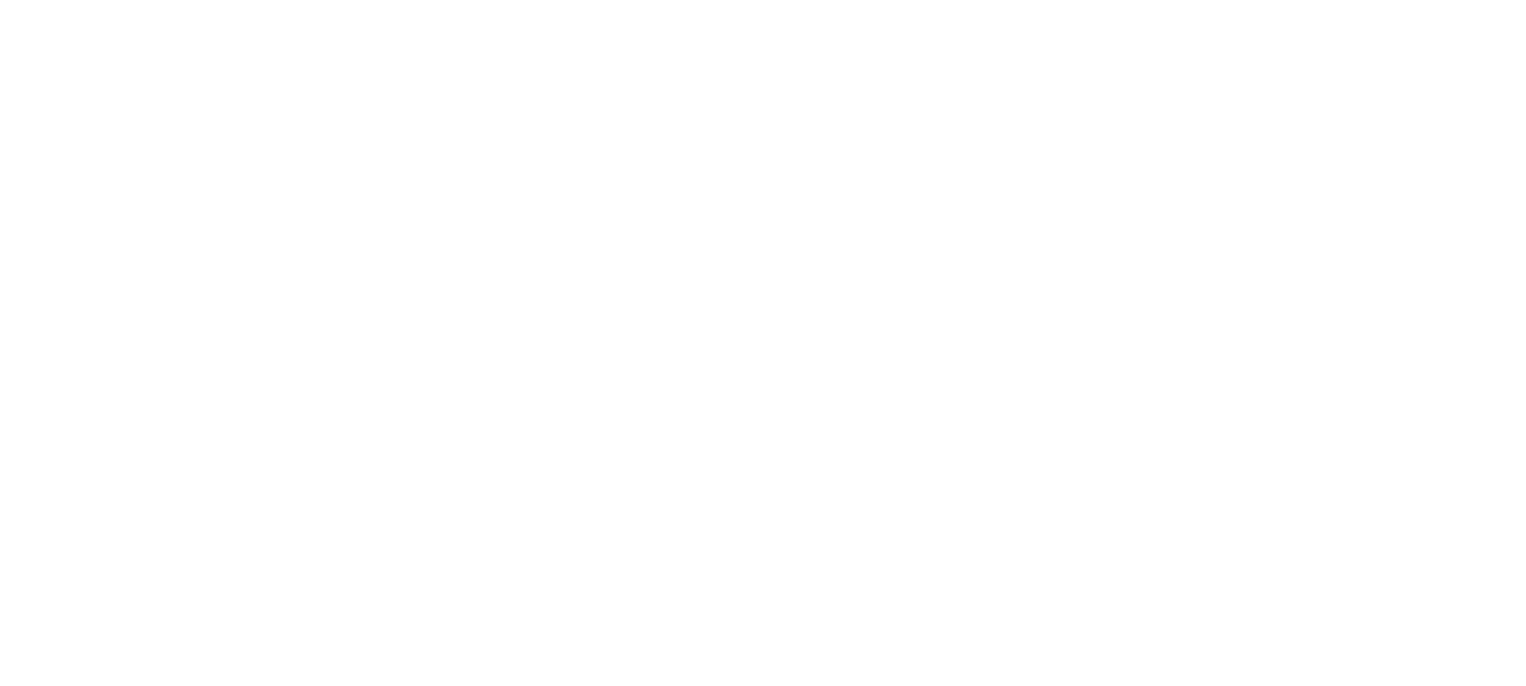
select select "**********"
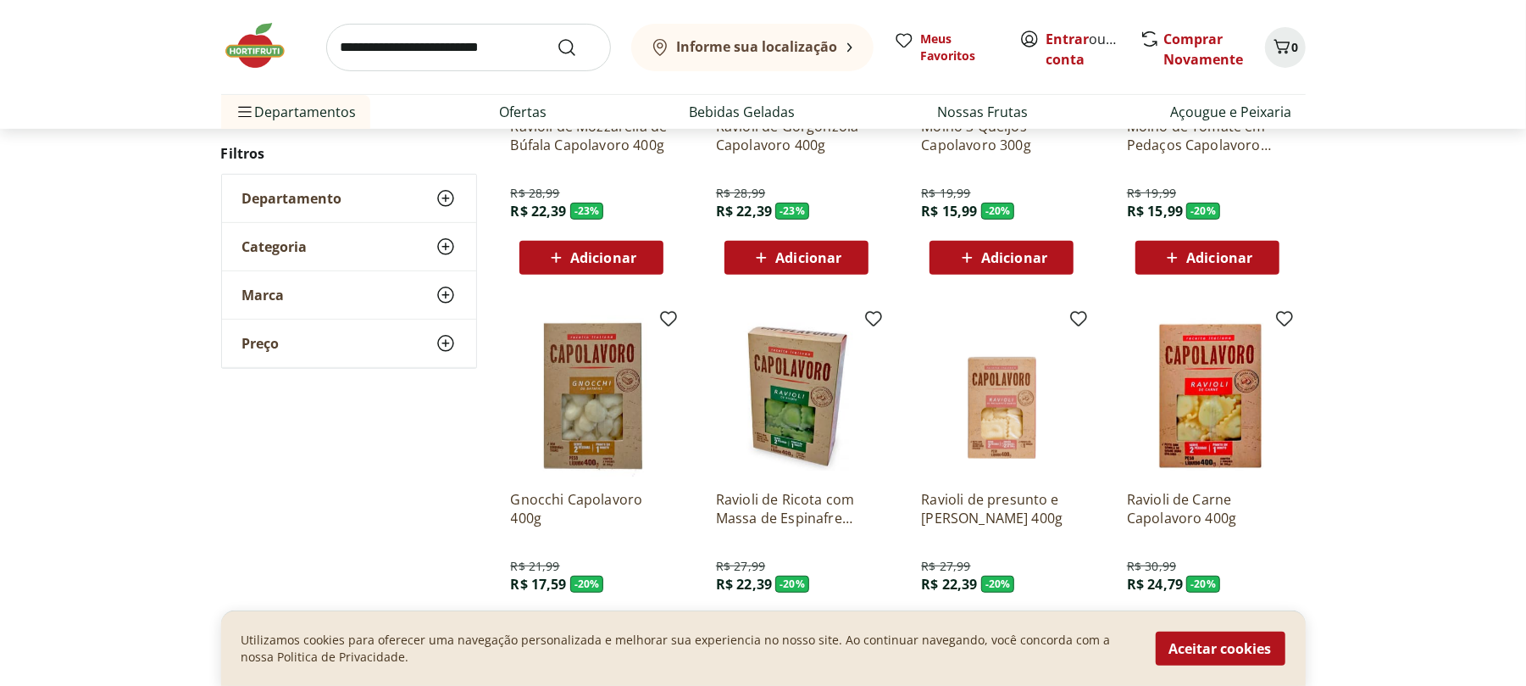
scroll to position [386, 0]
